Goal: Task Accomplishment & Management: Complete application form

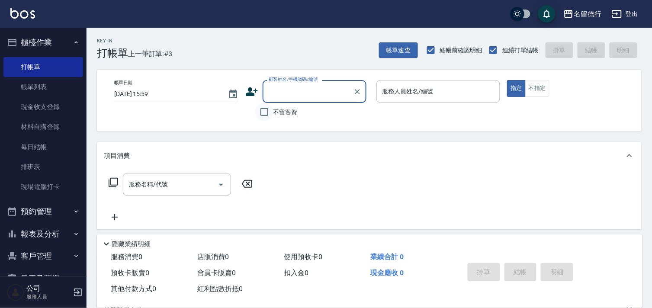
click at [265, 111] on input "不留客資" at bounding box center [264, 112] width 18 height 18
checkbox input "true"
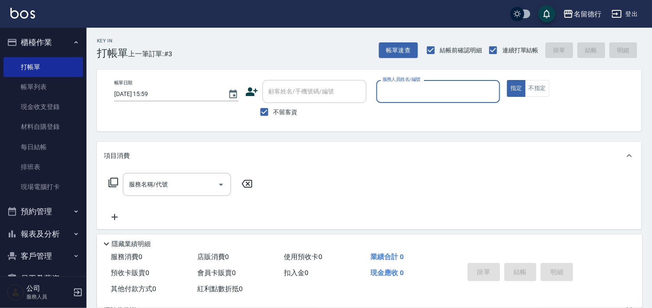
click at [393, 87] on input "服務人員姓名/編號" at bounding box center [438, 91] width 116 height 15
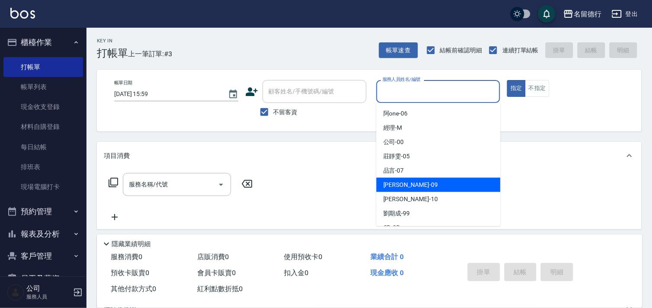
click at [397, 183] on span "[PERSON_NAME] -09" at bounding box center [410, 184] width 54 height 9
type input "[PERSON_NAME]-09"
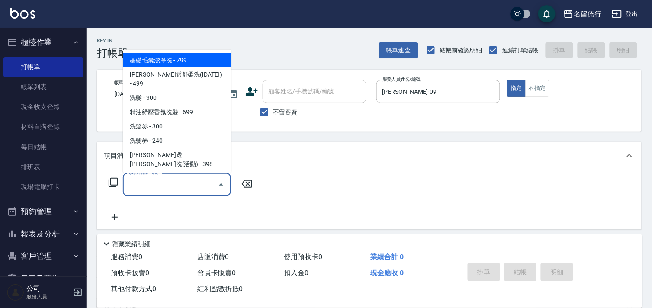
click at [190, 181] on input "服務名稱/代號" at bounding box center [170, 184] width 87 height 15
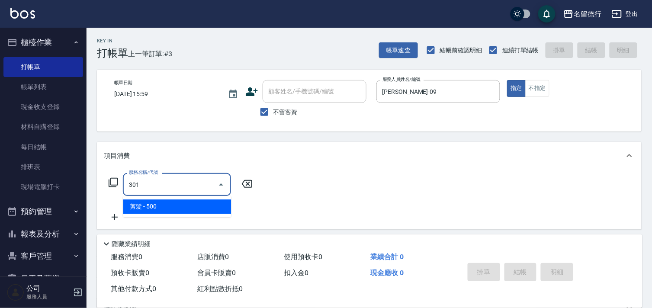
click at [182, 205] on span "剪髮 - 500" at bounding box center [177, 206] width 108 height 14
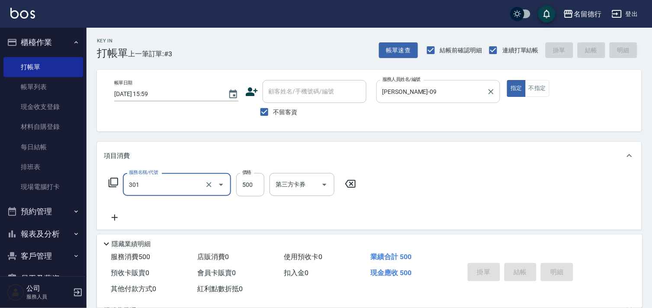
type input "301"
type input "[DATE] 18:01"
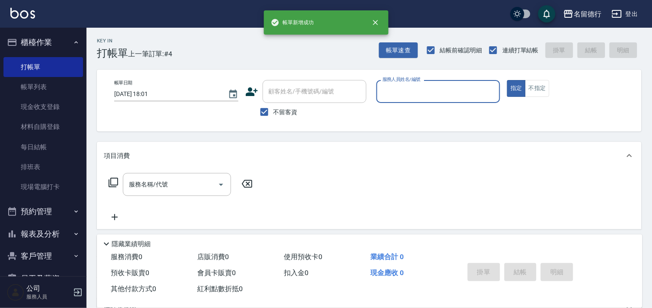
click at [398, 92] on input "服務人員姓名/編號" at bounding box center [438, 91] width 116 height 15
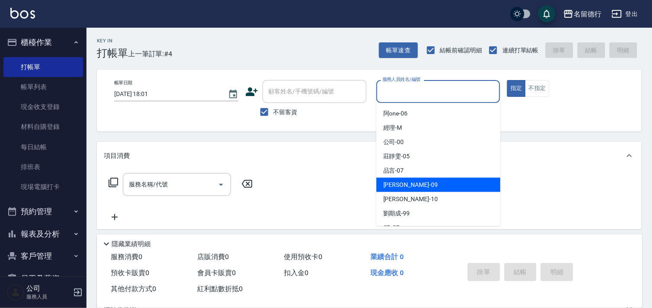
click at [378, 187] on div "[PERSON_NAME] -09" at bounding box center [438, 185] width 124 height 14
type input "[PERSON_NAME]-09"
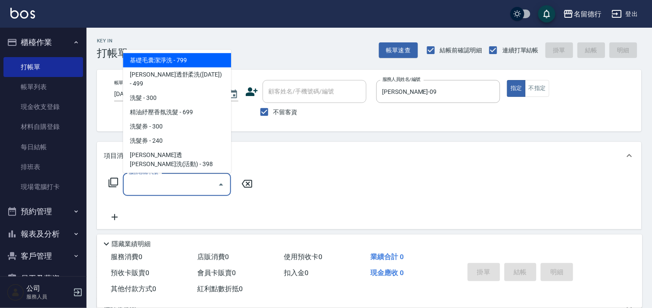
click at [169, 178] on input "服務名稱/代號" at bounding box center [170, 184] width 87 height 15
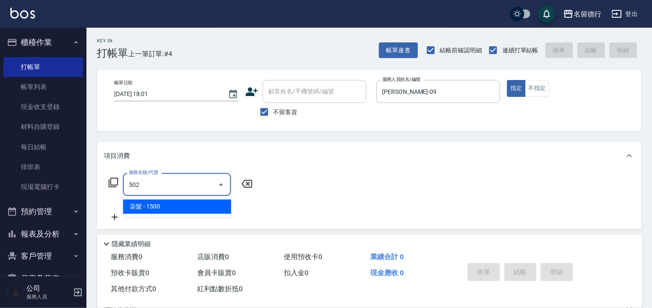
click at [167, 208] on span "染髮 - 1500" at bounding box center [177, 206] width 108 height 14
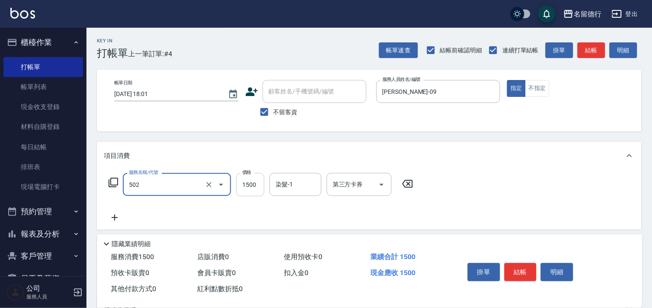
type input "染髮(502)"
click at [252, 188] on input "1500" at bounding box center [250, 184] width 28 height 23
click at [293, 186] on input "染髮-1" at bounding box center [295, 184] width 44 height 15
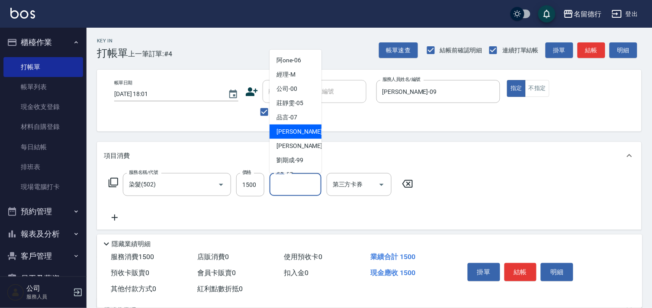
click at [282, 135] on span "[PERSON_NAME] -09" at bounding box center [303, 131] width 54 height 9
type input "[PERSON_NAME]-09"
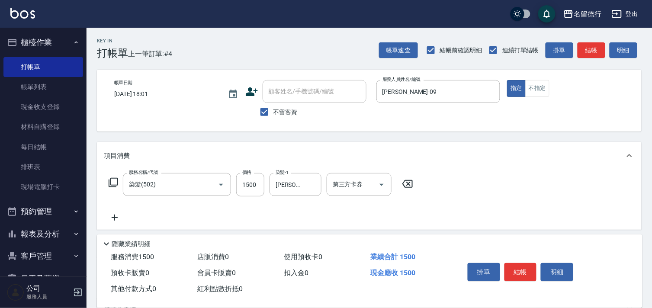
click at [118, 219] on icon at bounding box center [115, 217] width 22 height 10
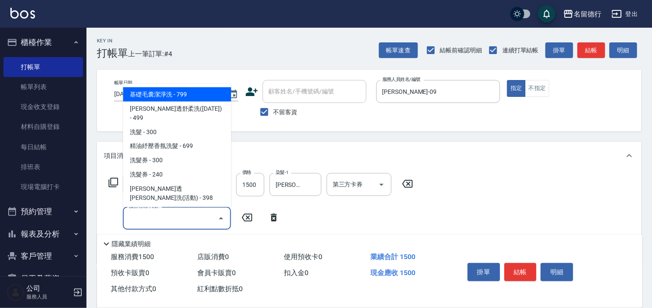
click at [144, 219] on input "服務名稱/代號" at bounding box center [170, 218] width 87 height 15
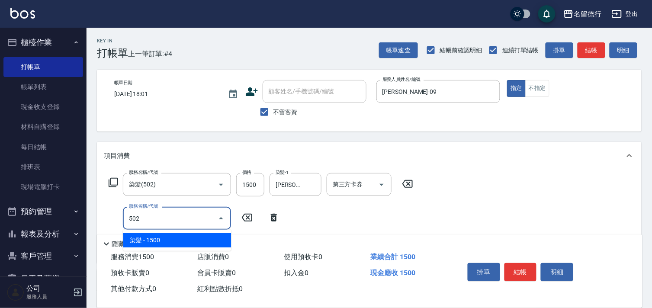
click at [169, 242] on span "染髮 - 1500" at bounding box center [177, 240] width 108 height 14
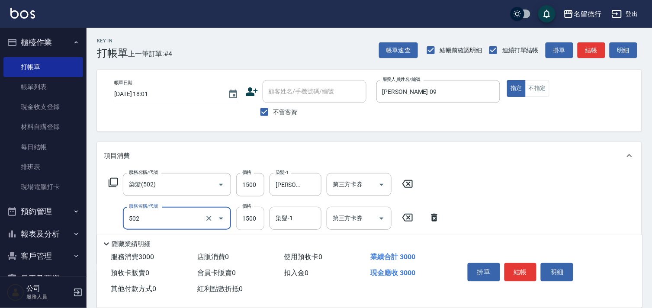
type input "染髮(502)"
click at [254, 219] on input "1500" at bounding box center [250, 218] width 28 height 23
type input "1700"
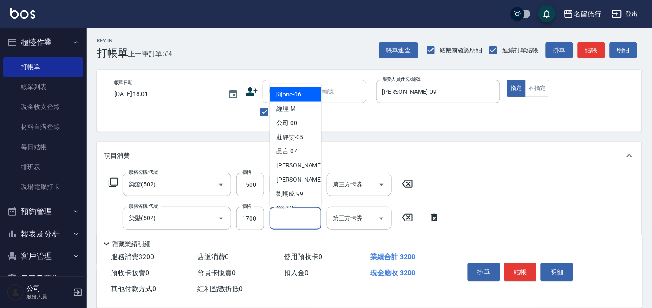
click at [283, 219] on input "染髮-1" at bounding box center [295, 218] width 44 height 15
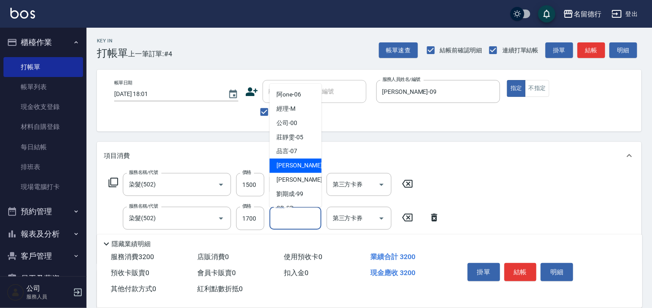
click at [294, 166] on span "[PERSON_NAME] -09" at bounding box center [303, 165] width 54 height 9
type input "[PERSON_NAME]-09"
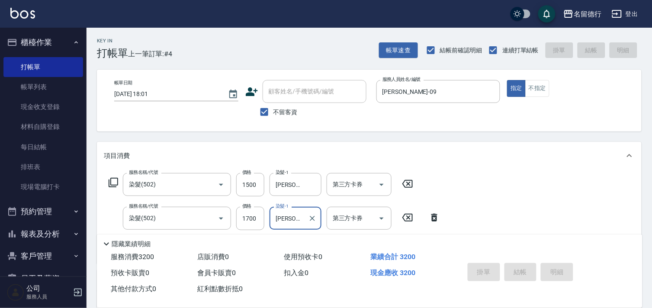
type input "[DATE] 18:02"
